Goal: Task Accomplishment & Management: Use online tool/utility

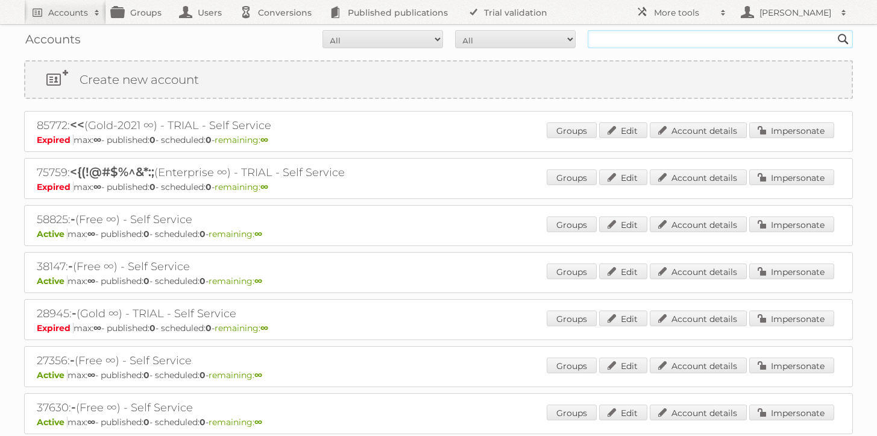
click at [695, 39] on input "text" at bounding box center [720, 39] width 265 height 18
type input "majid al futt"
click at [834, 30] on input "Search" at bounding box center [843, 39] width 18 height 18
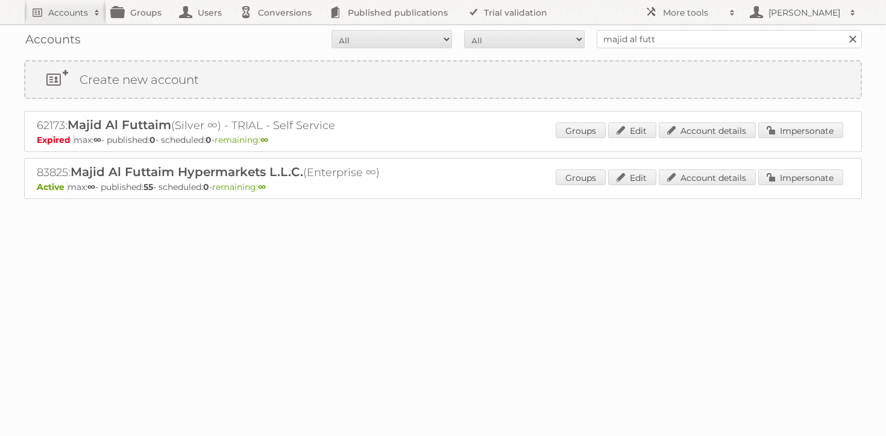
click at [720, 186] on div "Groups Edit Account details Impersonate" at bounding box center [699, 178] width 287 height 18
click at [720, 180] on link "Account details" at bounding box center [707, 177] width 97 height 16
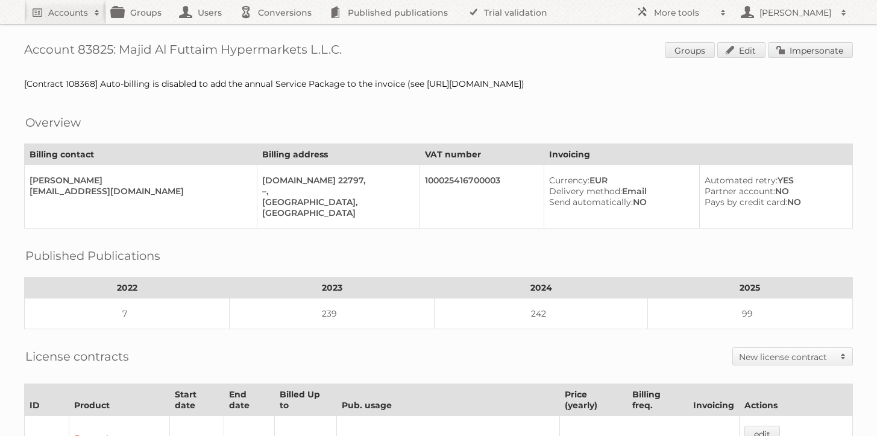
click at [279, 42] on h1 "Account 83825: Majid Al Futtaim Hypermarkets L.L.C. Groups Edit Impersonate" at bounding box center [438, 51] width 829 height 18
click at [278, 43] on h1 "Account 83825: Majid Al Futtaim Hypermarkets L.L.C. Groups Edit Impersonate" at bounding box center [438, 51] width 829 height 18
click at [289, 54] on h1 "Account 83825: Majid Al Futtaim Hypermarkets L.L.C. Groups Edit Impersonate" at bounding box center [438, 51] width 829 height 18
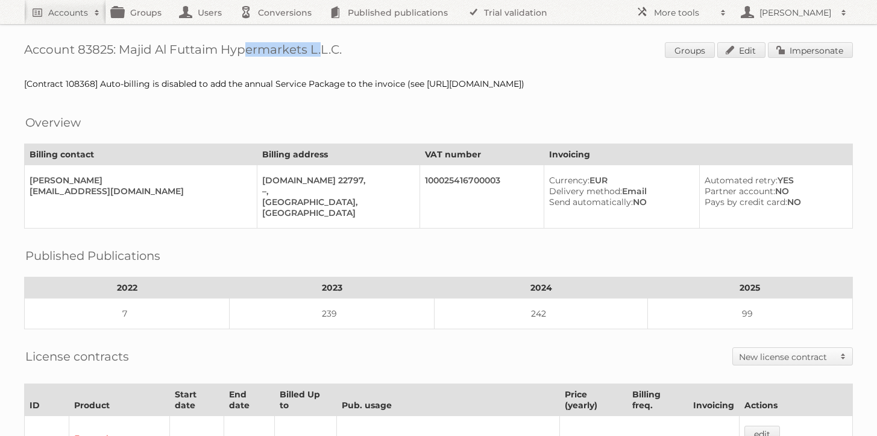
click at [289, 54] on h1 "Account 83825: Majid Al Futtaim Hypermarkets L.L.C. Groups Edit Impersonate" at bounding box center [438, 51] width 829 height 18
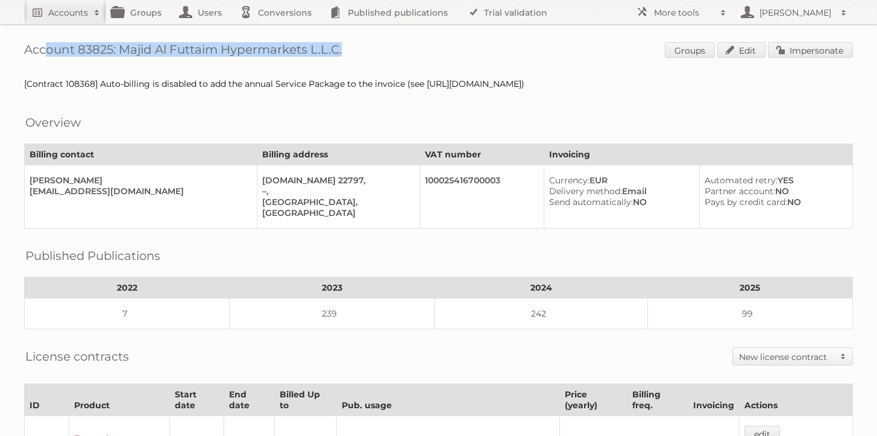
click at [289, 54] on h1 "Account 83825: Majid Al Futtaim Hypermarkets L.L.C. Groups Edit Impersonate" at bounding box center [438, 51] width 829 height 18
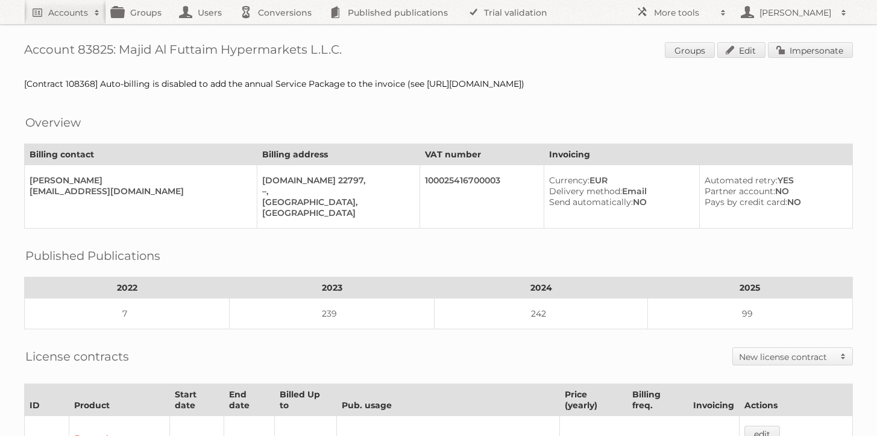
click at [807, 53] on link "Impersonate" at bounding box center [810, 50] width 85 height 16
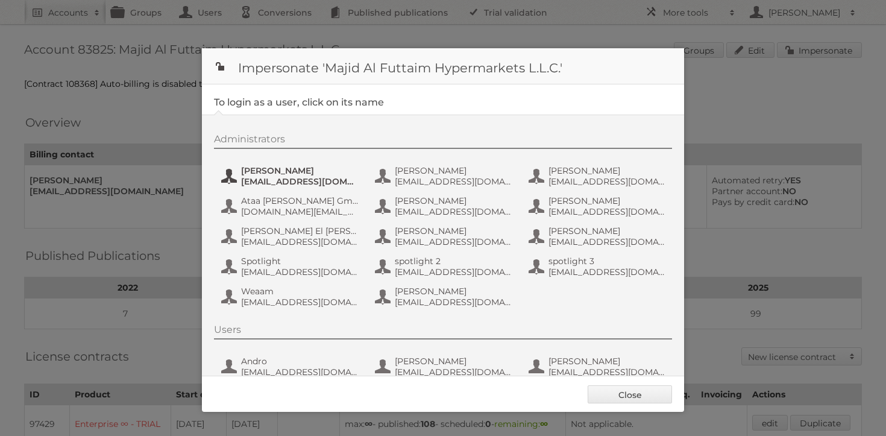
click at [287, 164] on button "Aastha Talwaria atalwaria@mafcarrefour.com" at bounding box center [291, 176] width 142 height 24
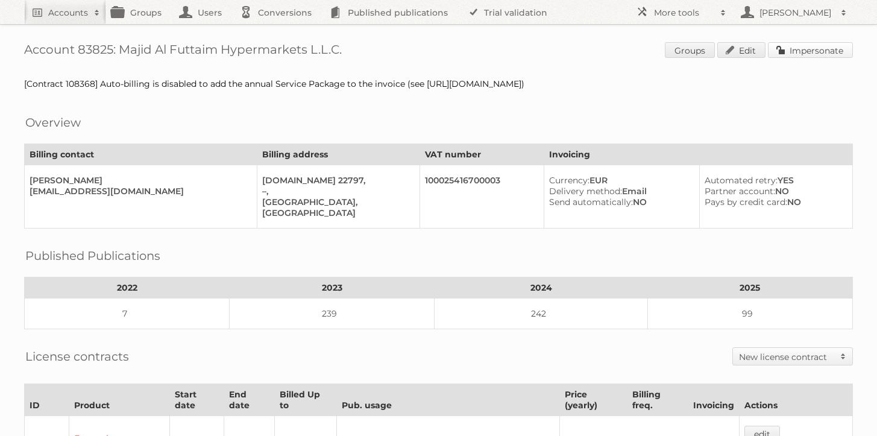
click at [830, 52] on link "Impersonate" at bounding box center [810, 50] width 85 height 16
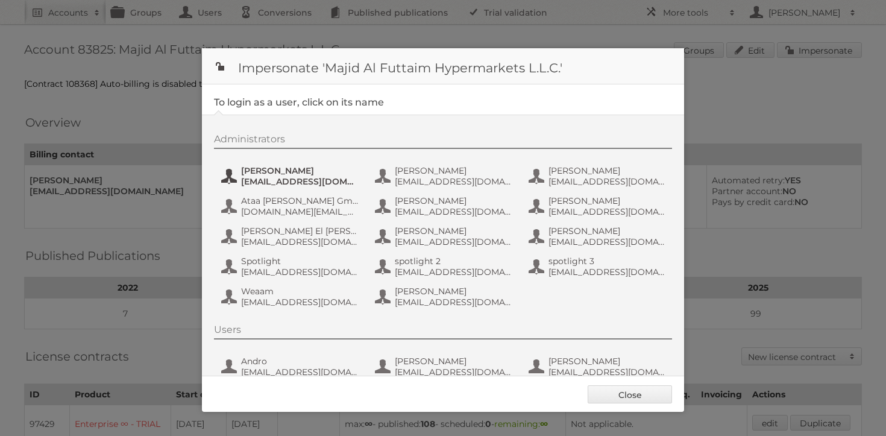
click at [299, 181] on span "atalwaria@mafcarrefour.com" at bounding box center [299, 181] width 117 height 11
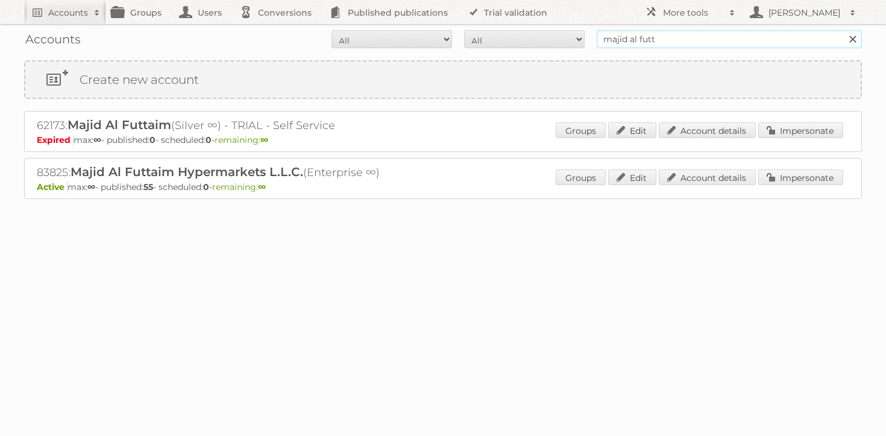
click at [659, 39] on input "majid al futt" at bounding box center [729, 39] width 265 height 18
type input "union coop"
click at [843, 30] on input "Search" at bounding box center [852, 39] width 18 height 18
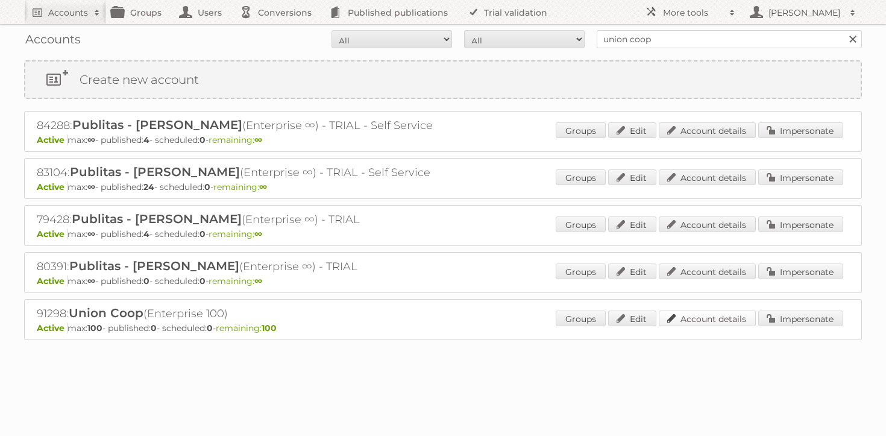
click at [696, 310] on link "Account details" at bounding box center [707, 318] width 97 height 16
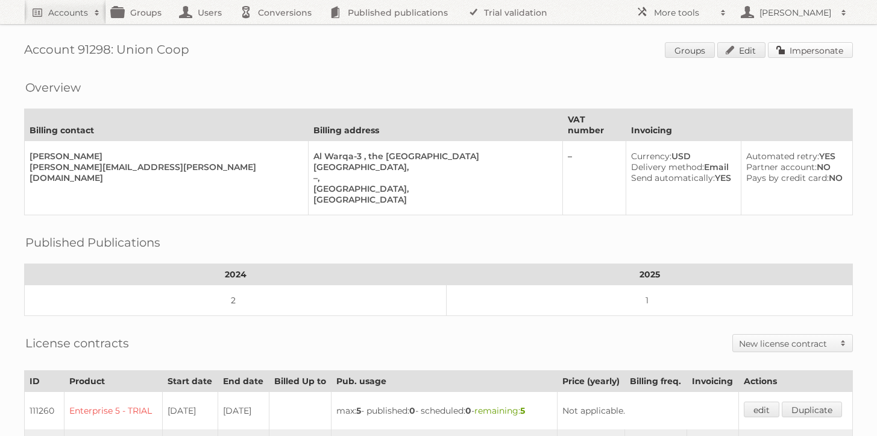
click at [804, 45] on link "Impersonate" at bounding box center [810, 50] width 85 height 16
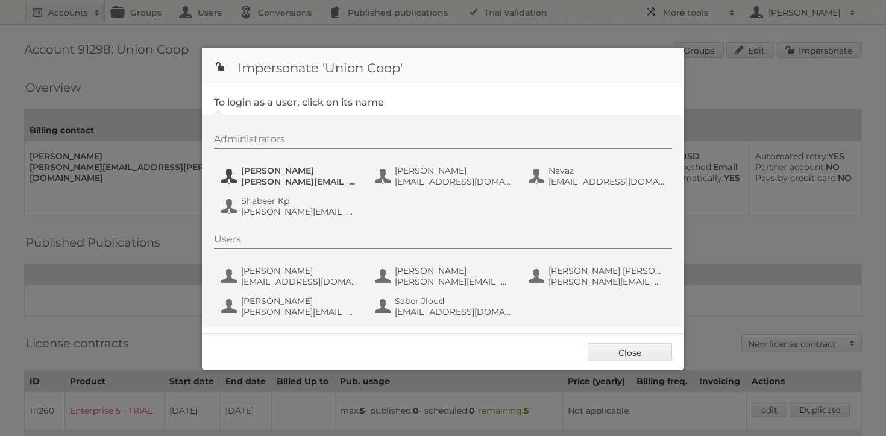
click at [267, 165] on button "Carl Dsouza Carl.Dsouza@unioncoop.ae" at bounding box center [291, 176] width 142 height 24
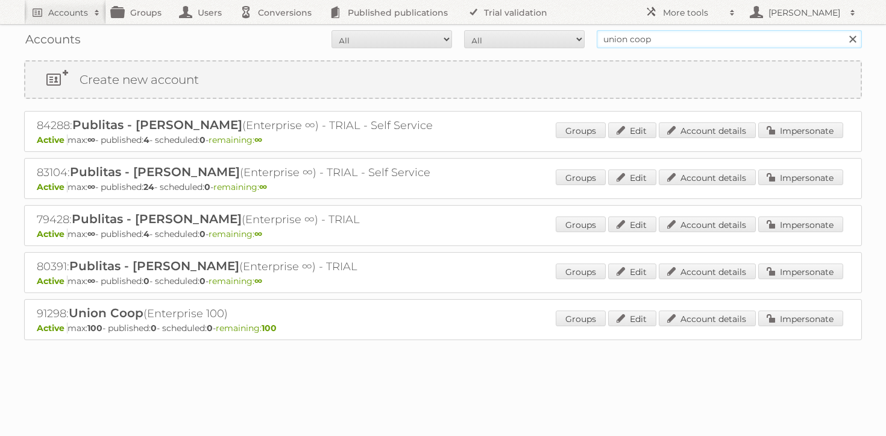
click at [655, 33] on input "union coop" at bounding box center [729, 39] width 265 height 18
type input "maxroy"
click at [843, 30] on input "Search" at bounding box center [852, 39] width 18 height 18
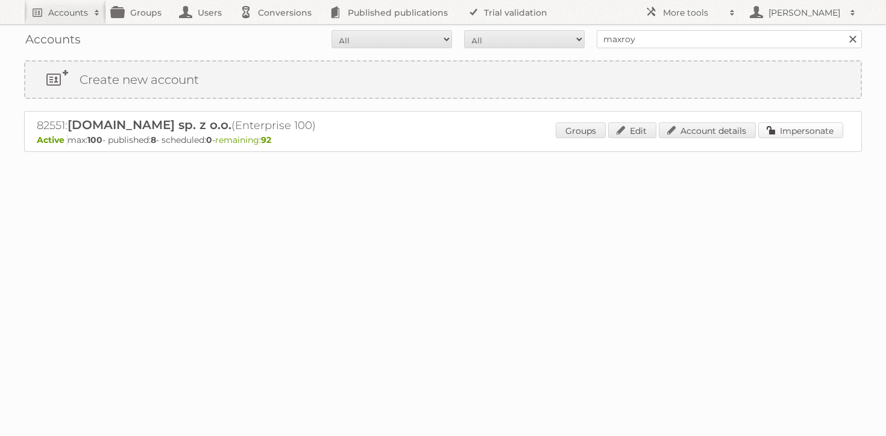
click at [809, 127] on link "Impersonate" at bounding box center [800, 130] width 85 height 16
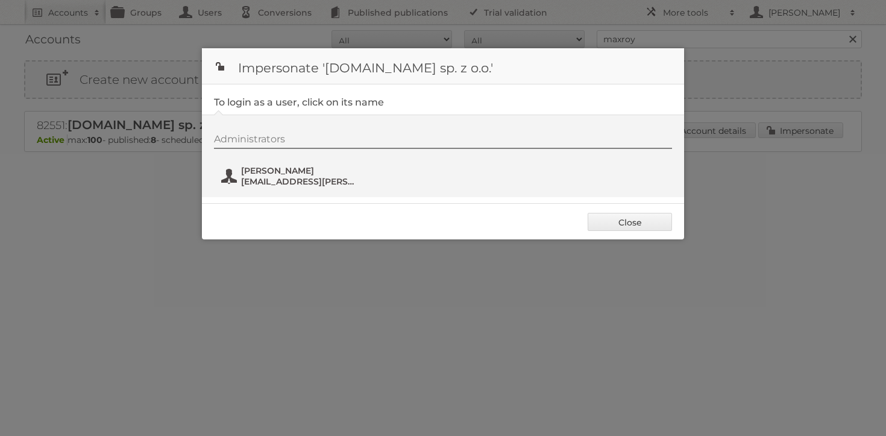
click at [272, 182] on span "[EMAIL_ADDRESS][PERSON_NAME][DOMAIN_NAME]" at bounding box center [299, 181] width 117 height 11
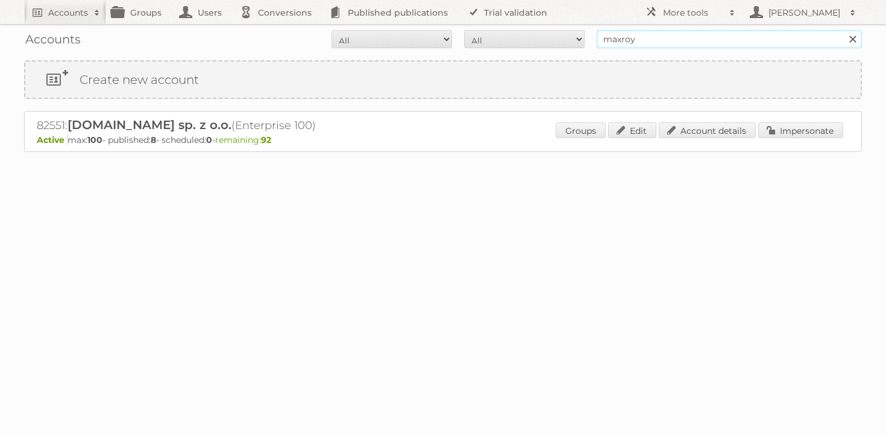
click at [659, 46] on input "maxroy" at bounding box center [729, 39] width 265 height 18
type input "[PERSON_NAME]"
click at [843, 30] on input "Search" at bounding box center [852, 39] width 18 height 18
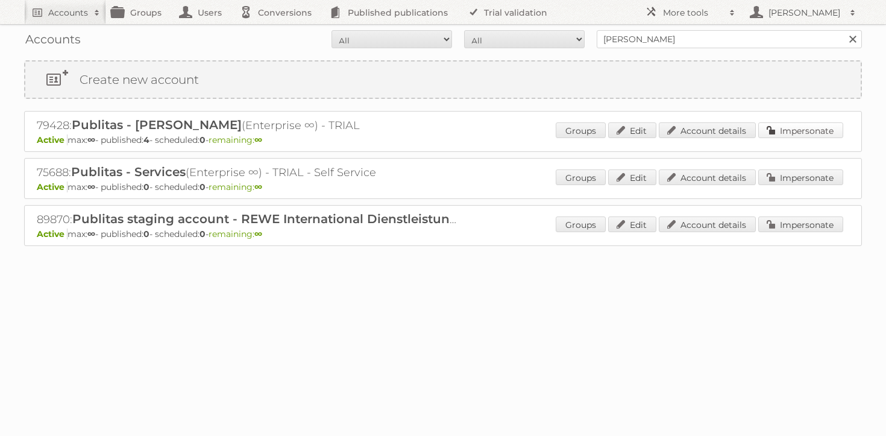
click at [770, 131] on link "Impersonate" at bounding box center [800, 130] width 85 height 16
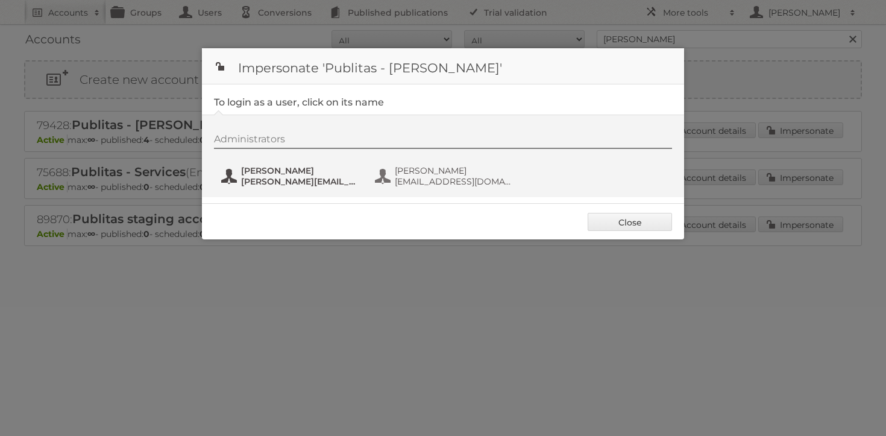
click at [281, 174] on span "Danielius Antanavicius" at bounding box center [299, 170] width 117 height 11
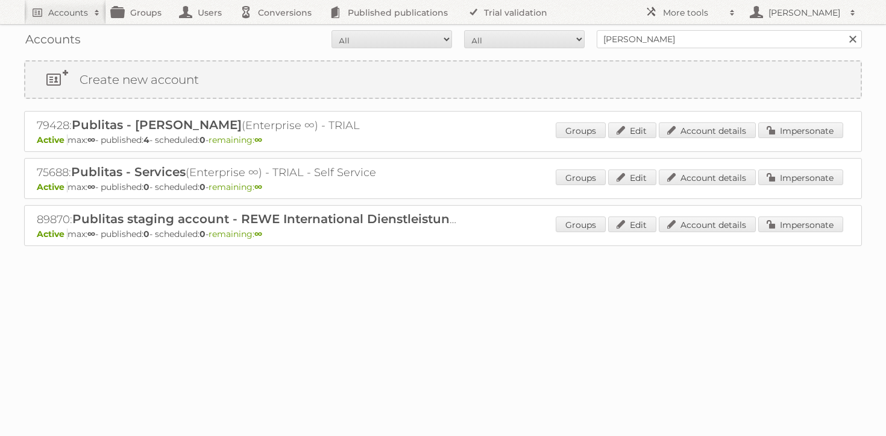
click at [665, 30] on div "Accounts All Active Expired Pending All Paid Trials Self service danielius Sear…" at bounding box center [443, 39] width 838 height 30
click at [664, 35] on input "danielius" at bounding box center [729, 39] width 265 height 18
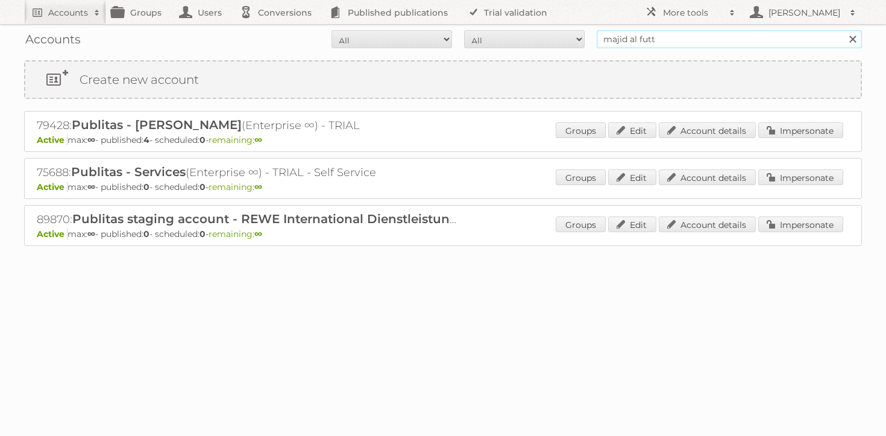
type input "majid al futt"
click at [843, 30] on input "Search" at bounding box center [852, 39] width 18 height 18
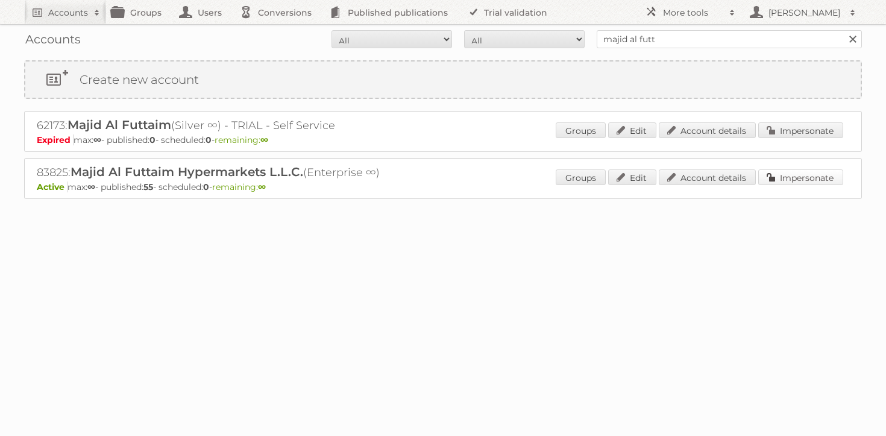
click at [777, 169] on link "Impersonate" at bounding box center [800, 177] width 85 height 16
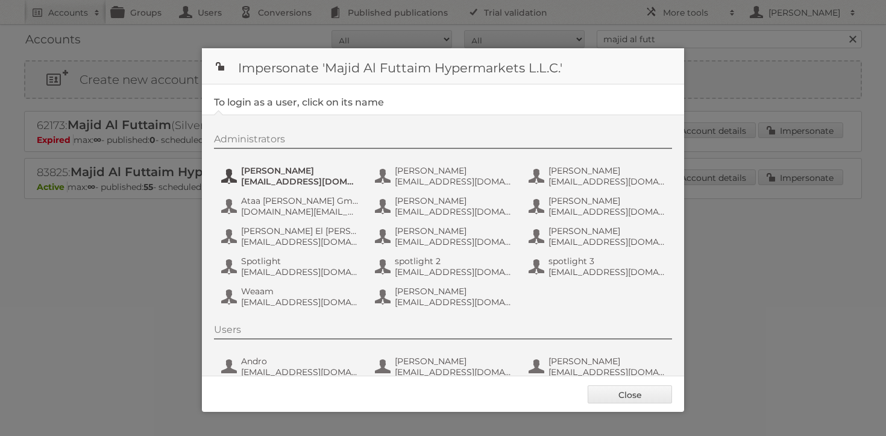
click at [347, 179] on span "[EMAIL_ADDRESS][DOMAIN_NAME]" at bounding box center [299, 181] width 117 height 11
